Goal: Entertainment & Leisure: Consume media (video, audio)

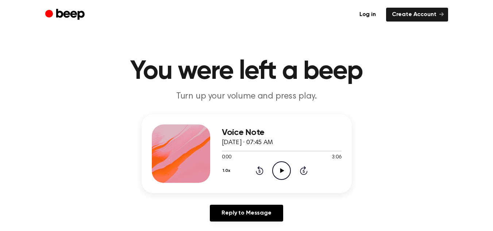
click at [282, 174] on icon "Play Audio" at bounding box center [281, 170] width 19 height 19
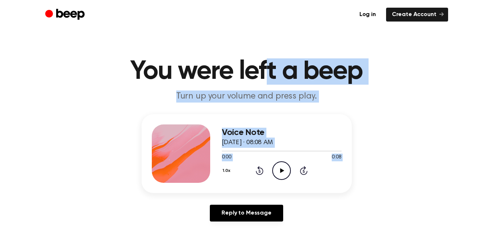
drag, startPoint x: 279, startPoint y: 170, endPoint x: 248, endPoint y: -32, distance: 203.8
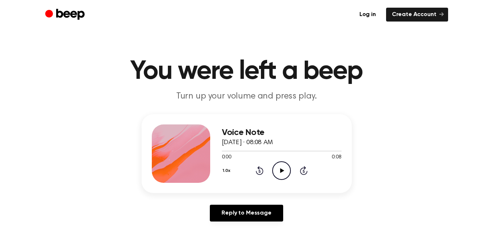
click at [243, 29] on div "Log in Create Account" at bounding box center [246, 14] width 403 height 29
click at [283, 163] on icon "Play Audio" at bounding box center [281, 170] width 19 height 19
click at [283, 164] on icon "Play Audio" at bounding box center [281, 170] width 19 height 19
click at [285, 174] on icon "Play Audio" at bounding box center [281, 170] width 19 height 19
click at [223, 152] on div at bounding box center [282, 151] width 120 height 6
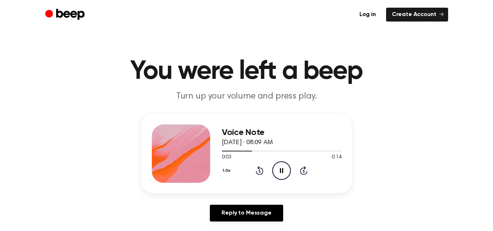
click at [221, 149] on div "Voice Note August 26, 2025 · 08:09 AM 0:03 0:14 Your browser does not support t…" at bounding box center [247, 153] width 210 height 79
click at [225, 151] on div at bounding box center [244, 151] width 44 height 1
click at [221, 150] on span at bounding box center [224, 151] width 6 height 6
click at [221, 150] on span at bounding box center [221, 151] width 6 height 6
click at [280, 163] on icon "Play Audio" at bounding box center [281, 170] width 19 height 19
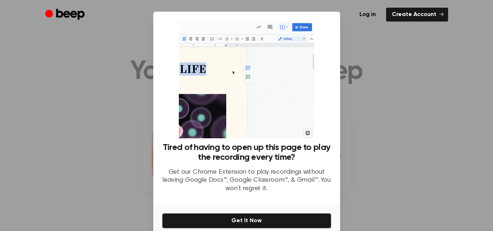
click at [109, 117] on div at bounding box center [246, 115] width 493 height 231
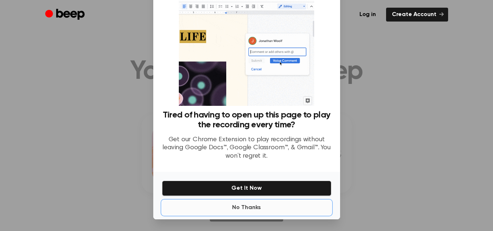
click at [241, 212] on button "No Thanks" at bounding box center [246, 207] width 169 height 15
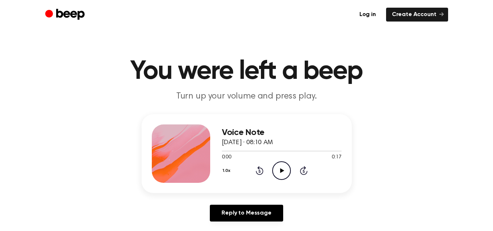
click at [282, 177] on icon "Play Audio" at bounding box center [281, 170] width 19 height 19
click at [277, 168] on icon "Play Audio" at bounding box center [281, 170] width 19 height 19
click at [283, 173] on icon "Play Audio" at bounding box center [281, 170] width 19 height 19
click at [281, 172] on icon "Play Audio" at bounding box center [281, 170] width 19 height 19
click at [277, 165] on icon "Play Audio" at bounding box center [281, 170] width 19 height 19
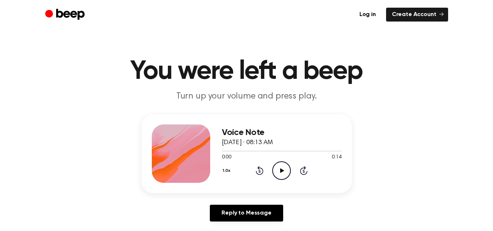
click at [277, 178] on icon "Play Audio" at bounding box center [281, 170] width 19 height 19
click at [282, 172] on icon "Play Audio" at bounding box center [281, 170] width 19 height 19
